Goal: Entertainment & Leisure: Consume media (video, audio)

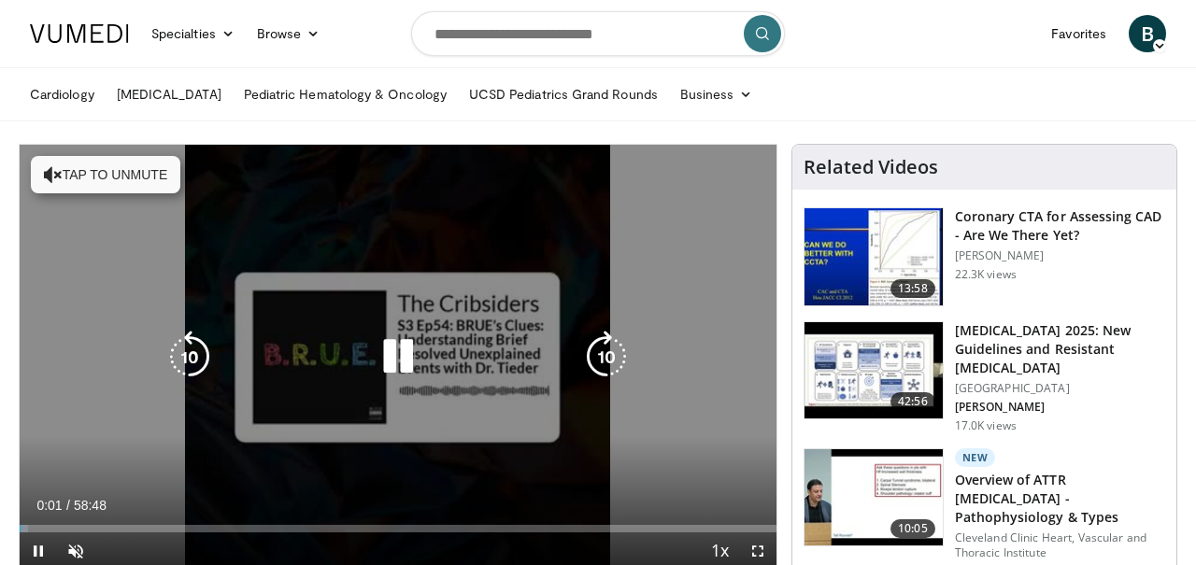
click at [52, 177] on icon "Video Player" at bounding box center [53, 174] width 19 height 19
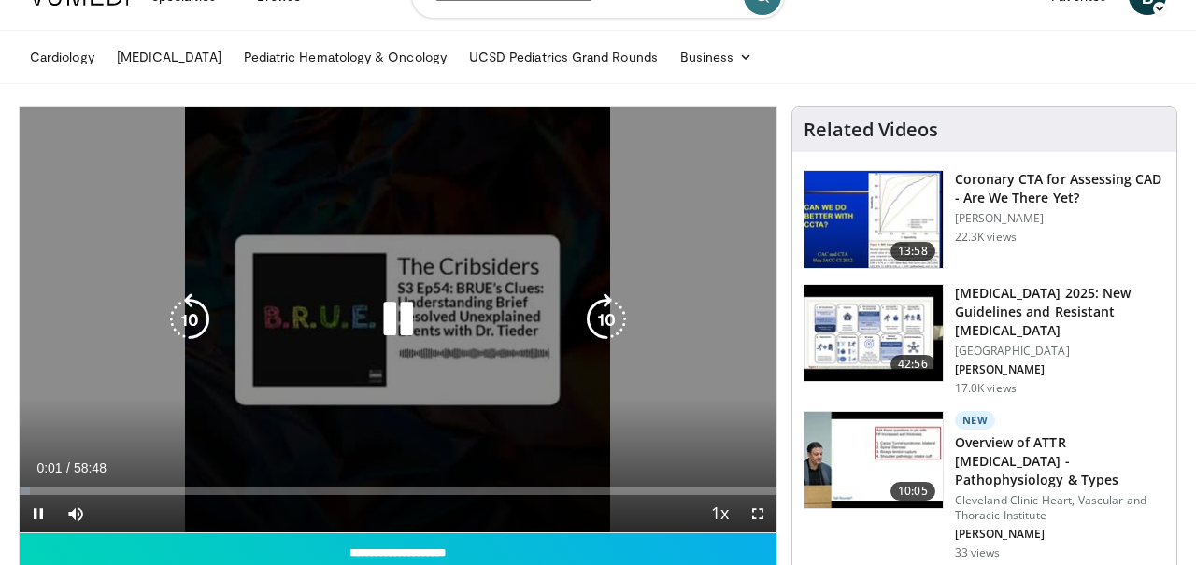
scroll to position [75, 0]
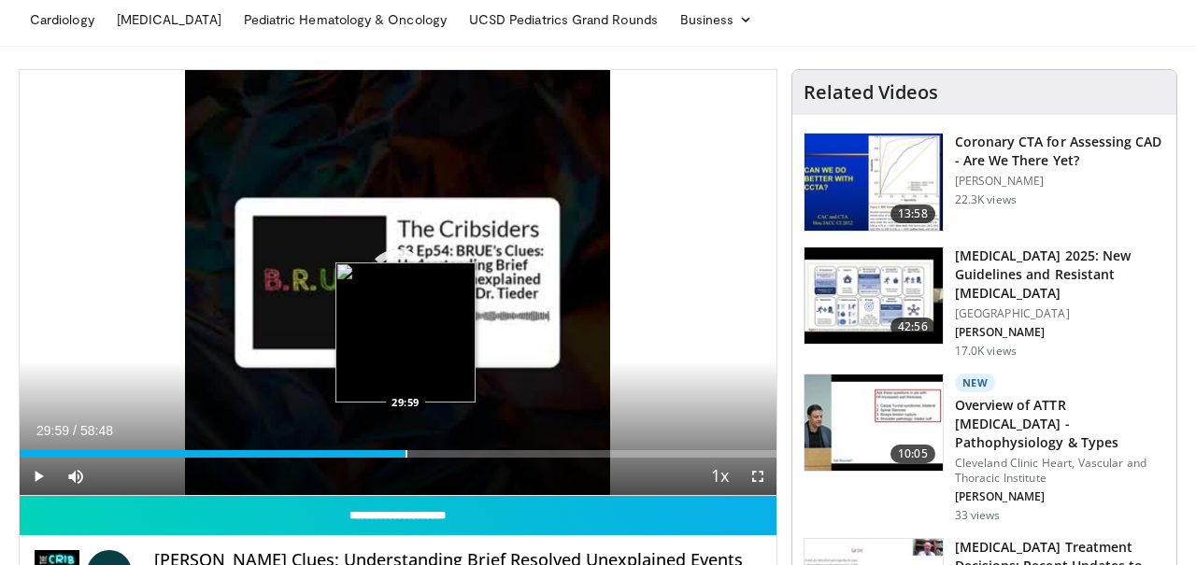
click at [405, 451] on div "Progress Bar" at bounding box center [406, 453] width 2 height 7
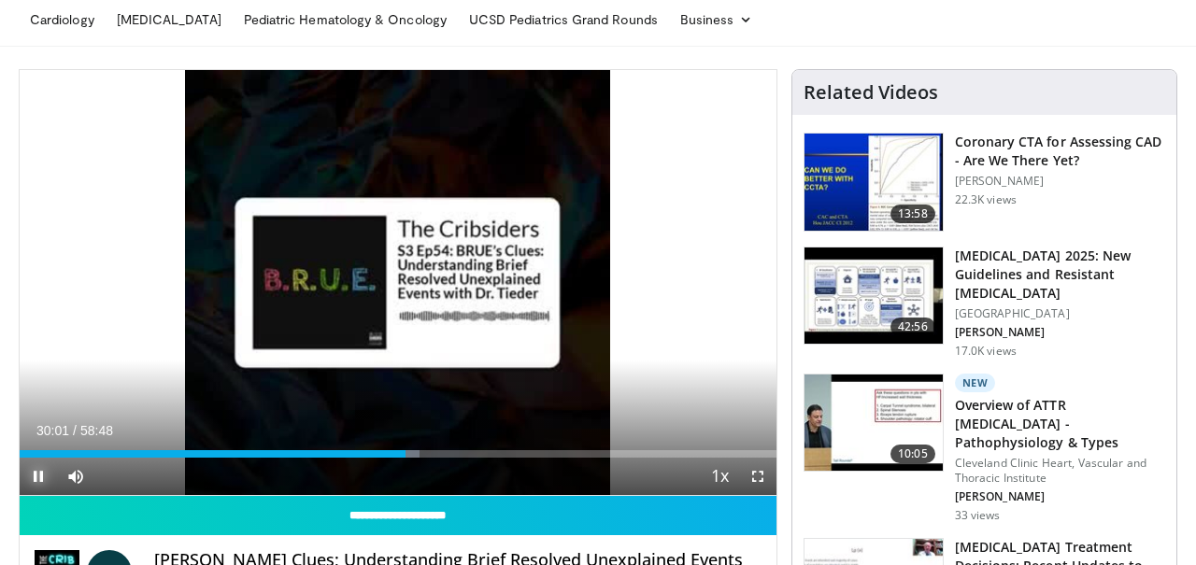
click at [40, 471] on span "Video Player" at bounding box center [38, 476] width 37 height 37
click at [41, 475] on span "Video Player" at bounding box center [38, 476] width 37 height 37
click at [38, 475] on span "Video Player" at bounding box center [38, 476] width 37 height 37
